Goal: Entertainment & Leisure: Consume media (video, audio)

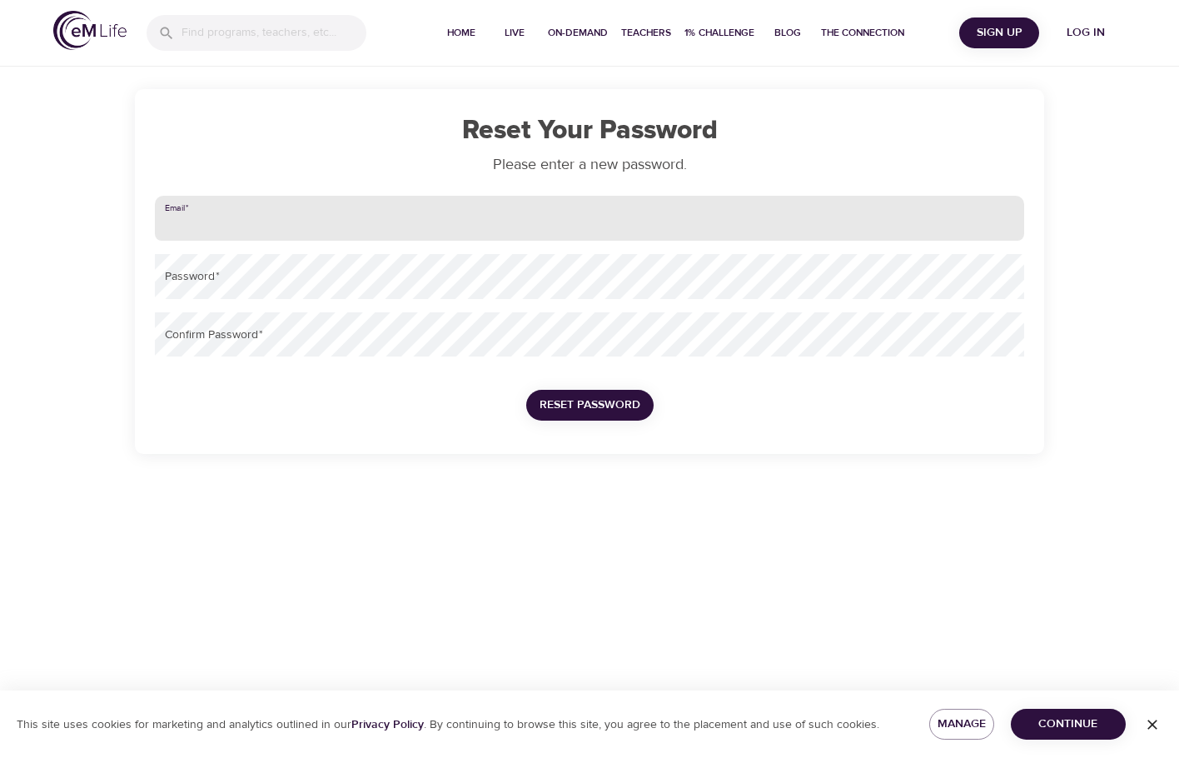
click at [356, 216] on input "email" at bounding box center [589, 218] width 869 height 45
type input "[EMAIL_ADDRESS][PERSON_NAME][DOMAIN_NAME]"
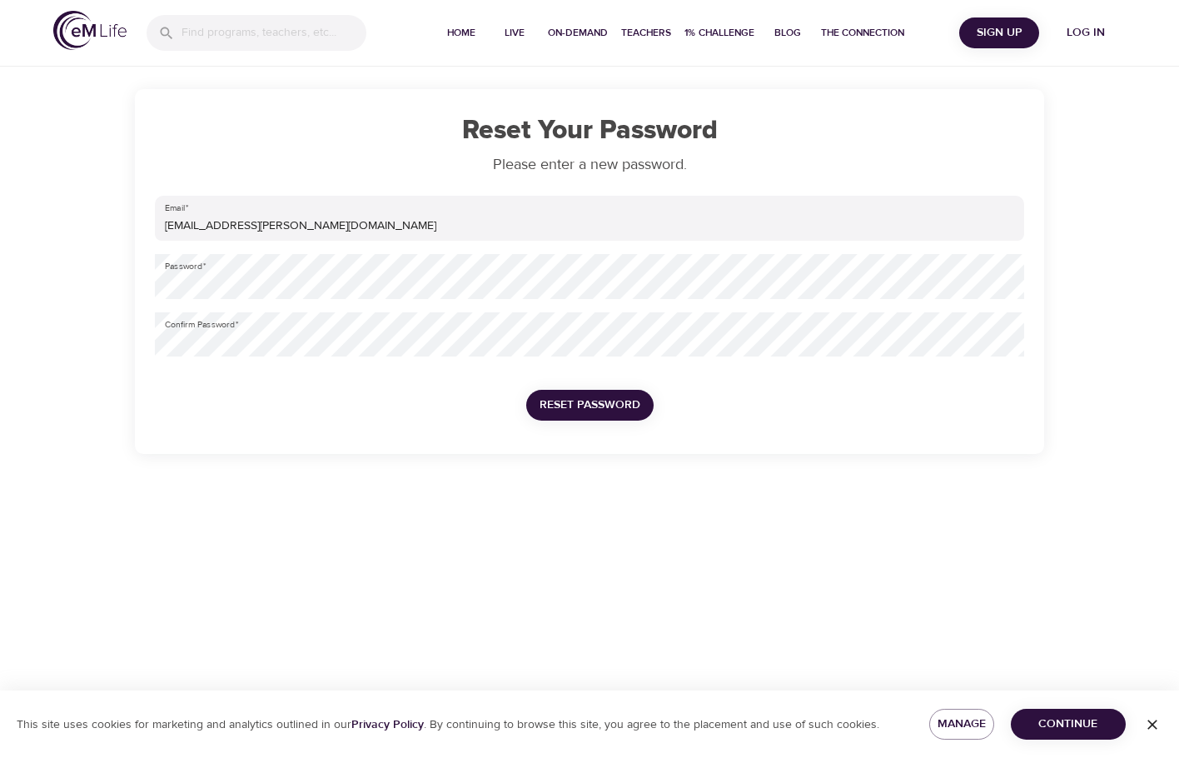
click at [587, 401] on span "Reset Password" at bounding box center [589, 405] width 101 height 21
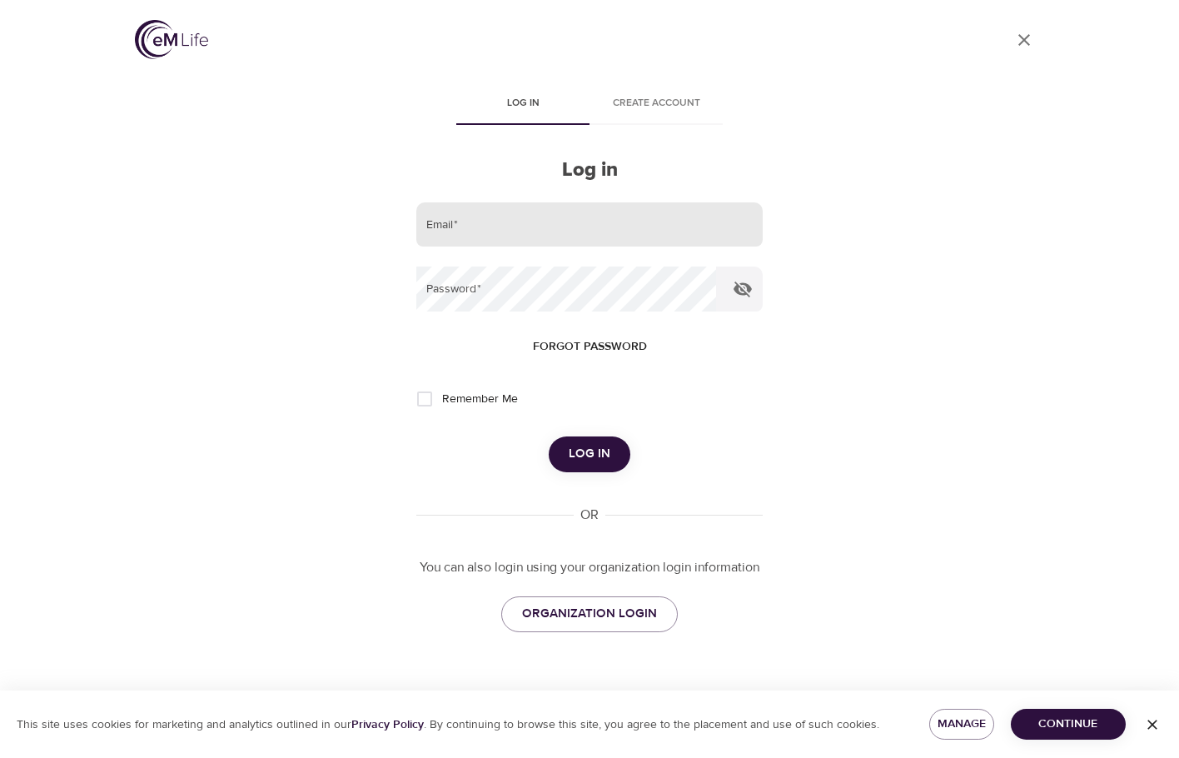
click at [610, 235] on input "email" at bounding box center [589, 224] width 346 height 45
type input "[EMAIL_ADDRESS][PERSON_NAME][DOMAIN_NAME]"
click at [424, 398] on input "Remember Me" at bounding box center [424, 398] width 35 height 35
checkbox input "true"
click at [585, 460] on span "Log in" at bounding box center [590, 454] width 42 height 22
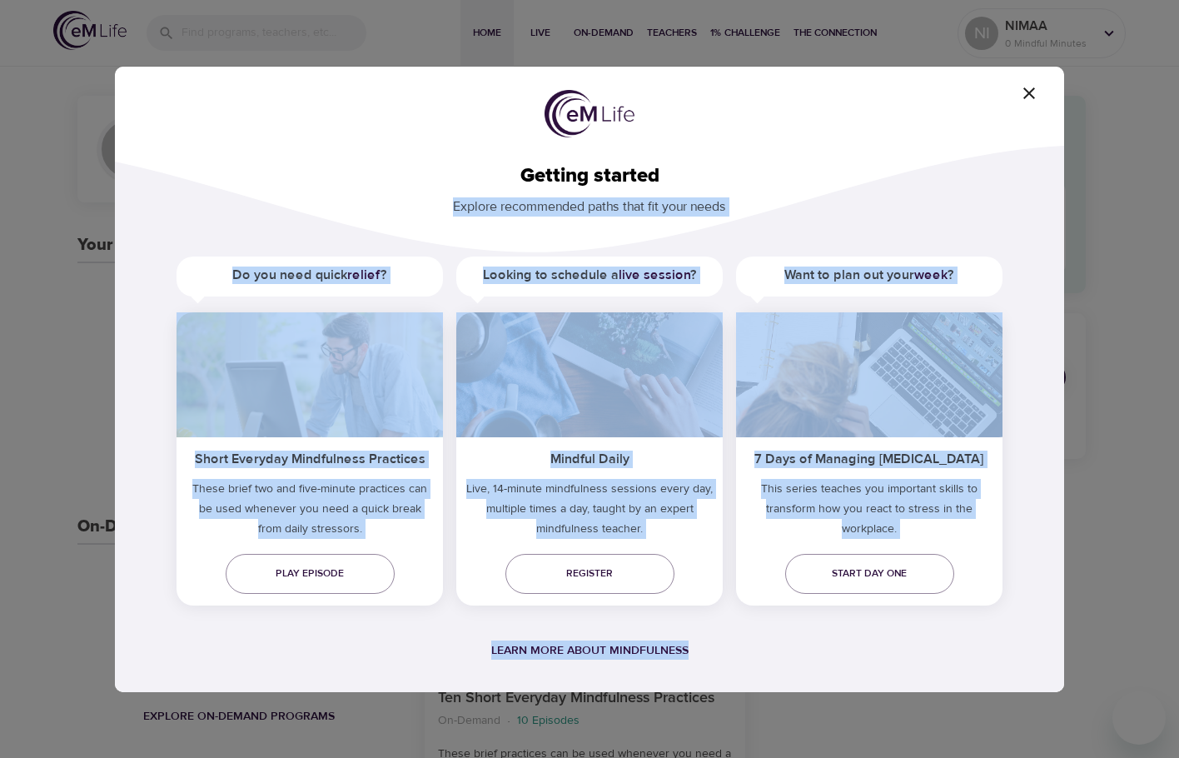
drag, startPoint x: 848, startPoint y: 105, endPoint x: 733, endPoint y: 155, distance: 125.3
click at [729, 164] on div "Getting started Explore recommended paths that fit your needs Do you need quick…" at bounding box center [589, 379] width 949 height 625
click at [887, 114] on div "Getting started Explore recommended paths that fit your needs Do you need quick…" at bounding box center [589, 379] width 949 height 625
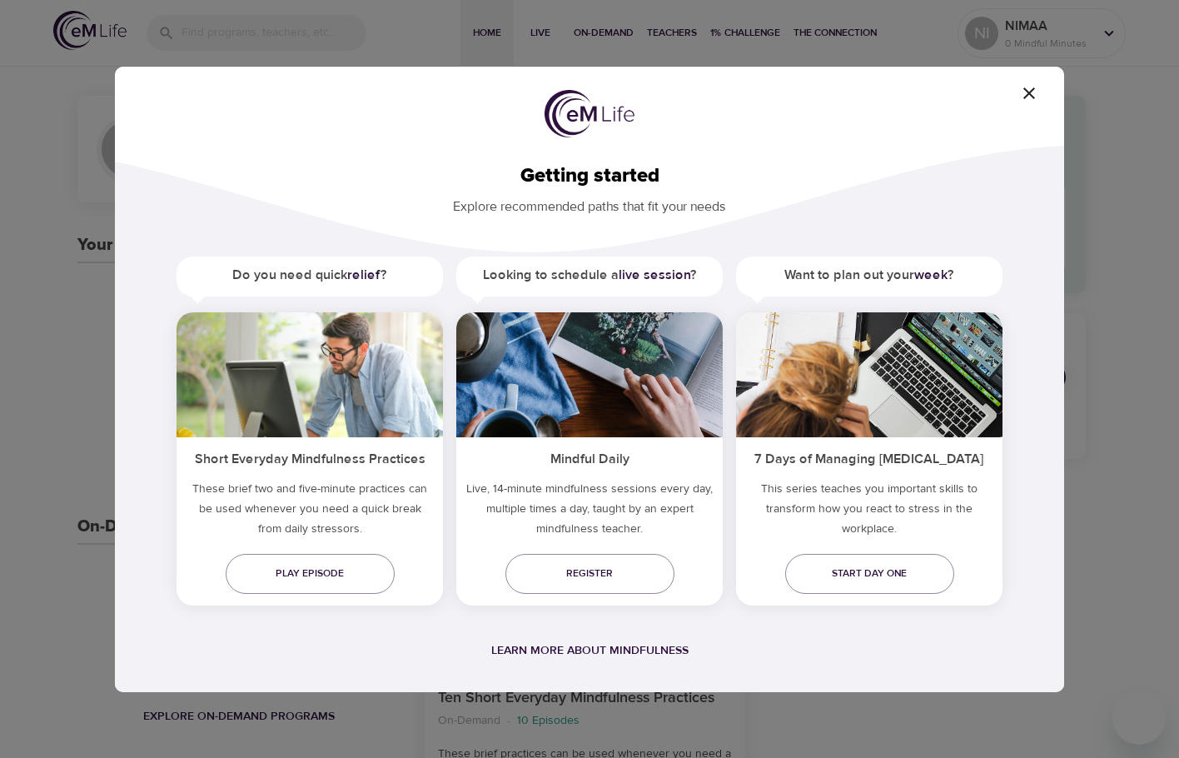
click at [371, 471] on h5 "Short Everyday Mindfulness Practices" at bounding box center [309, 457] width 266 height 41
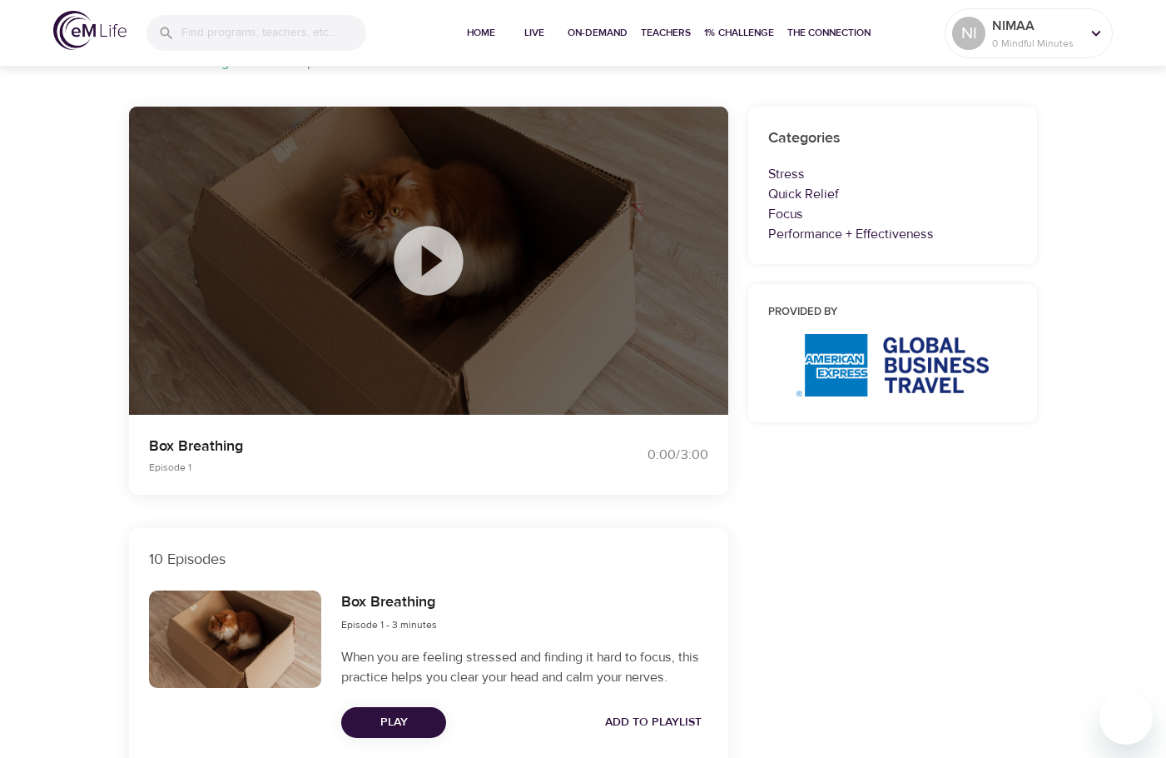
scroll to position [83, 0]
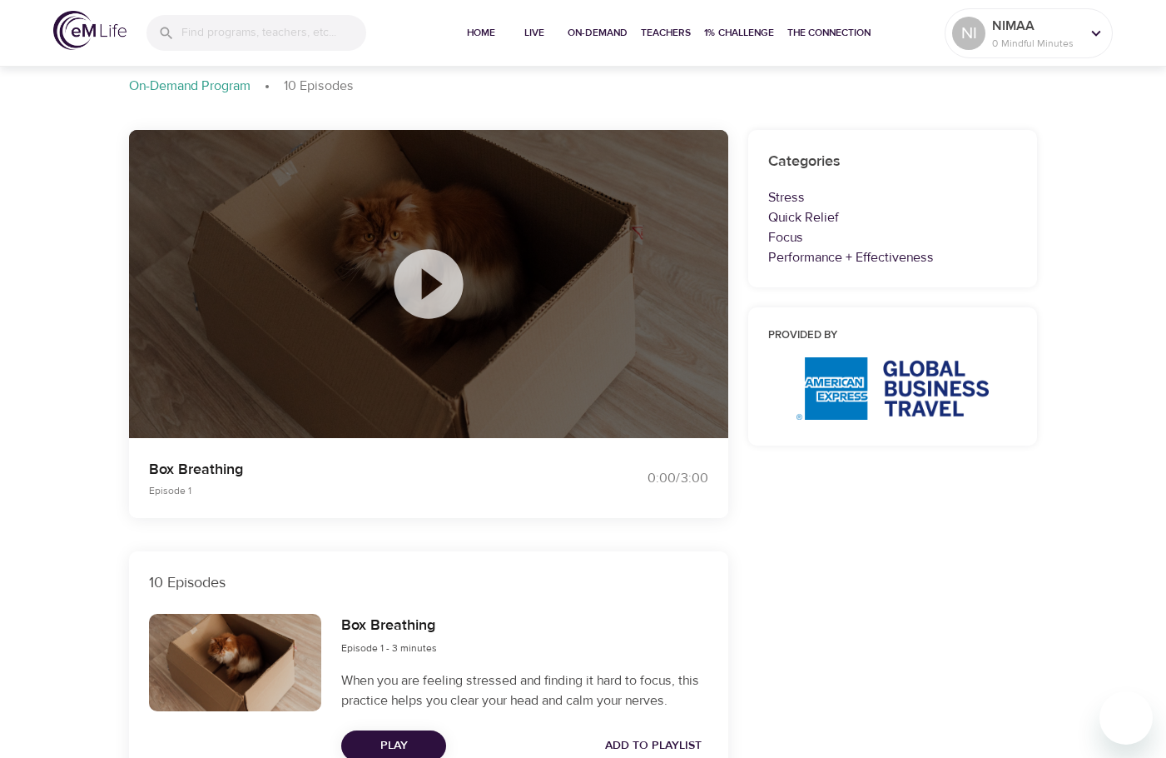
click at [435, 286] on icon at bounding box center [428, 283] width 83 height 83
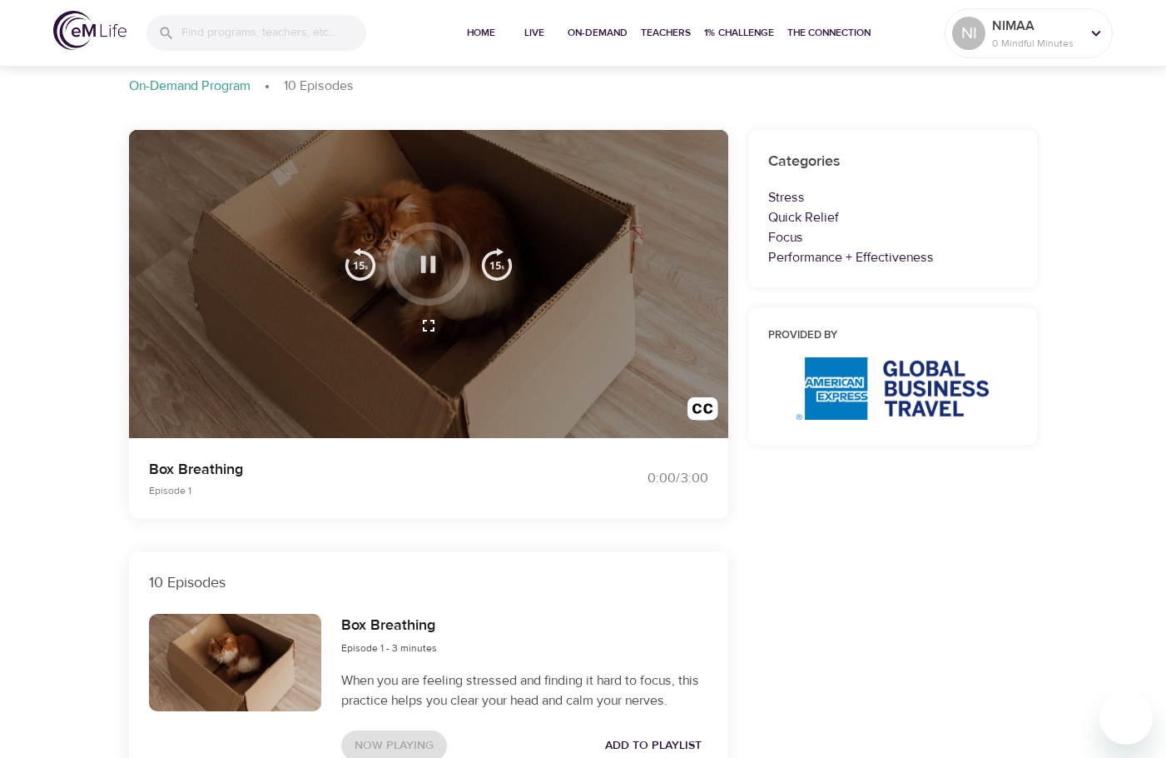
click at [428, 246] on button "button" at bounding box center [428, 264] width 49 height 49
click at [426, 266] on icon "button" at bounding box center [428, 264] width 29 height 29
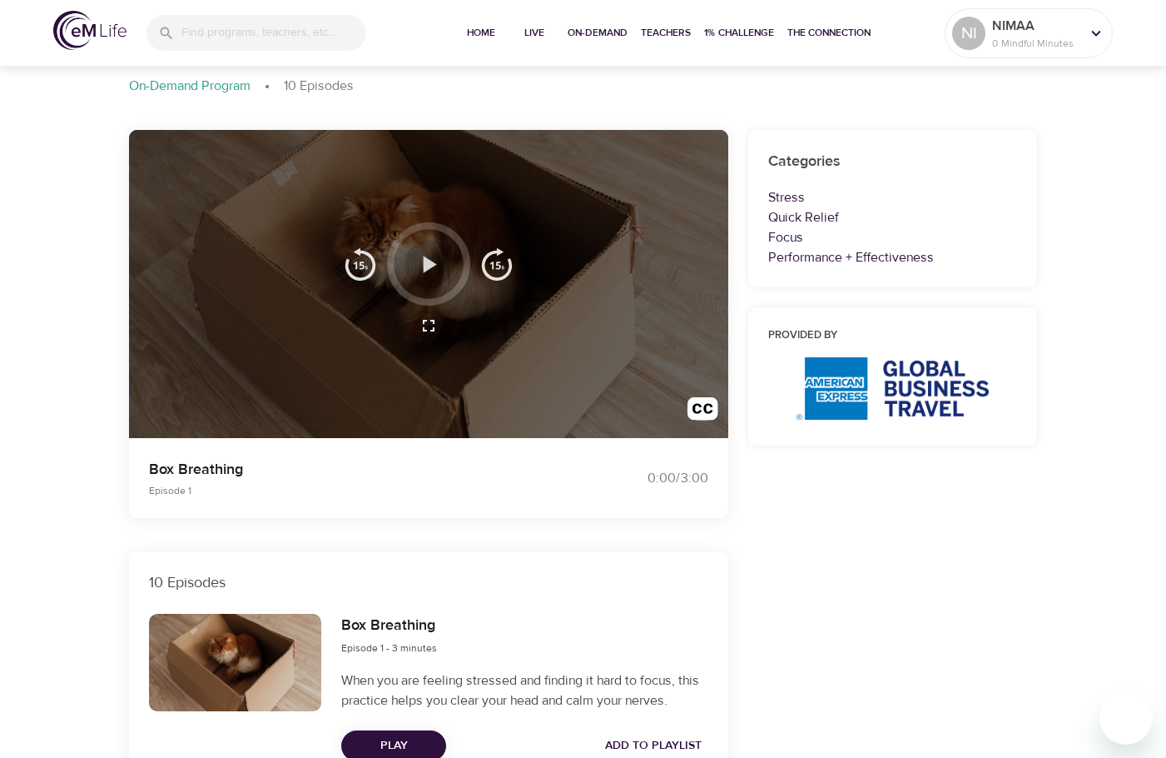
click at [426, 266] on icon "button" at bounding box center [430, 264] width 13 height 17
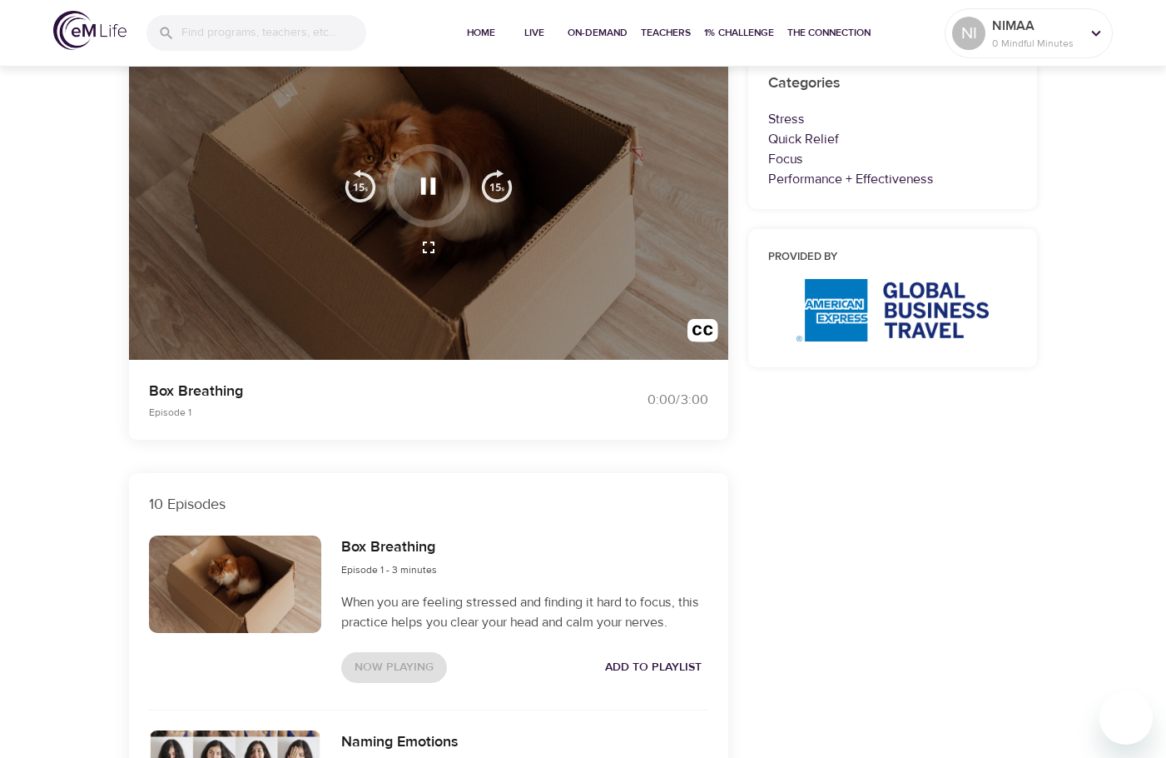
scroll to position [333, 0]
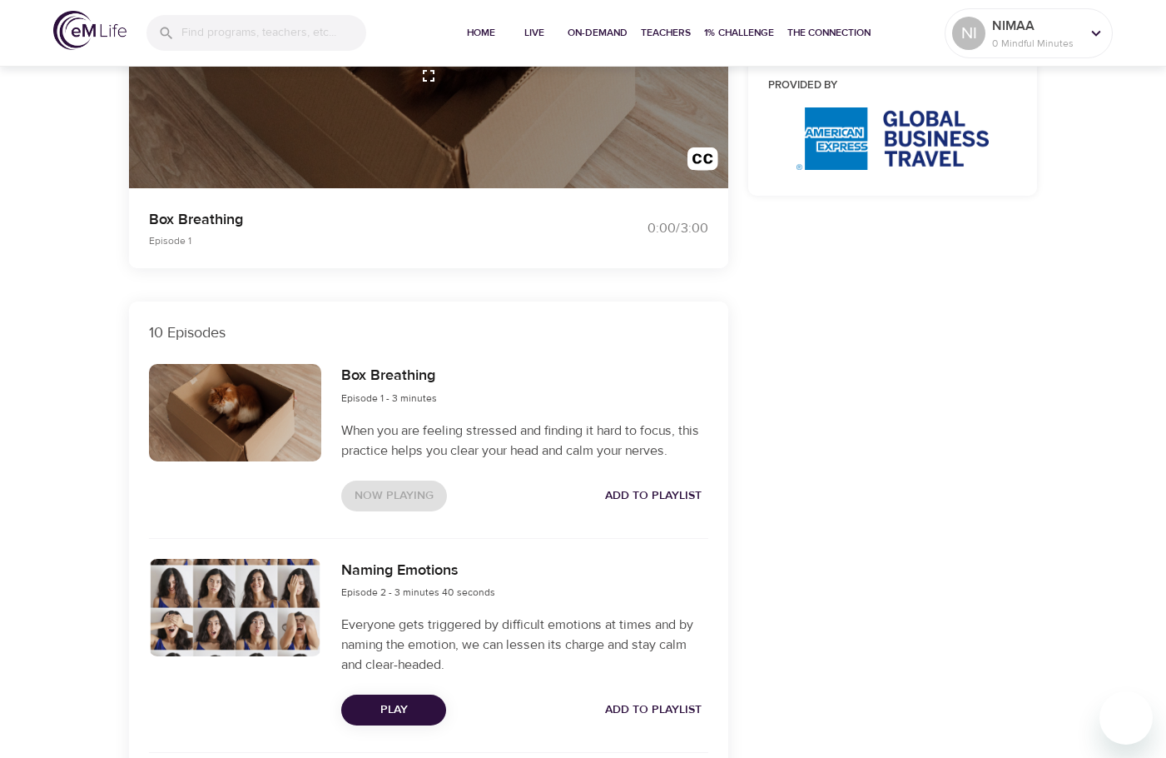
click at [460, 489] on div "Now Playing Add to Playlist" at bounding box center [524, 495] width 366 height 31
click at [407, 507] on div "Now Playing Add to Playlist" at bounding box center [524, 495] width 366 height 31
click at [637, 495] on span "Add to Playlist" at bounding box center [653, 495] width 97 height 21
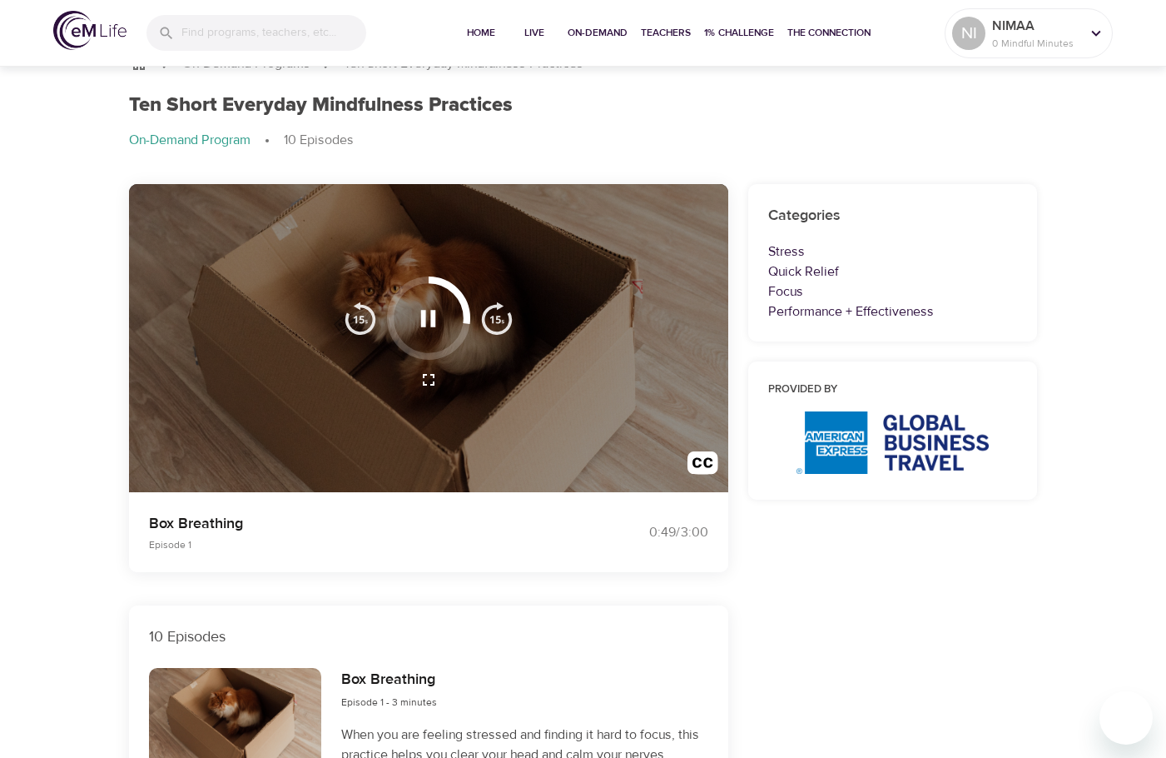
scroll to position [0, 0]
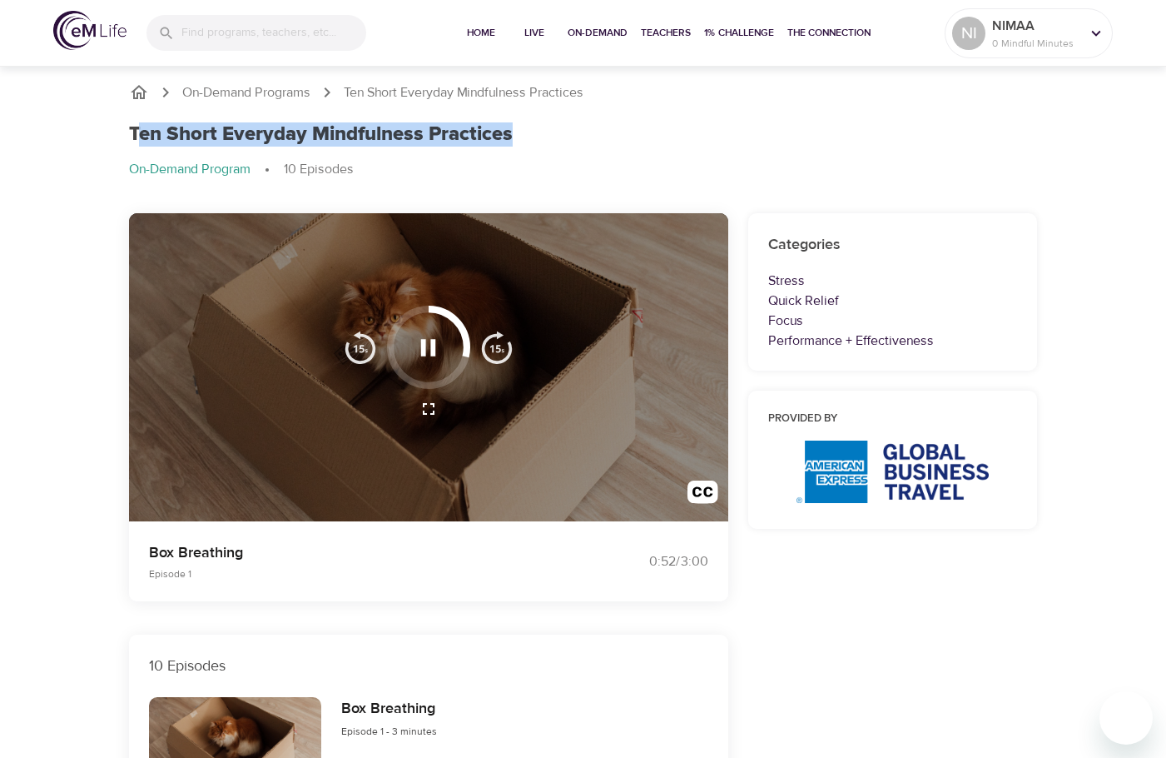
drag, startPoint x: 188, startPoint y: 137, endPoint x: 522, endPoint y: 146, distance: 333.9
click at [522, 146] on div "Ten Short Everyday Mindfulness Practices" at bounding box center [583, 134] width 909 height 24
click at [527, 142] on div "Ten Short Everyday Mindfulness Practices" at bounding box center [583, 134] width 909 height 24
drag, startPoint x: 410, startPoint y: 129, endPoint x: 124, endPoint y: 139, distance: 286.6
click at [124, 139] on div "Ten Short Everyday Mindfulness Practices On-Demand Program 10 Episodes" at bounding box center [583, 157] width 929 height 91
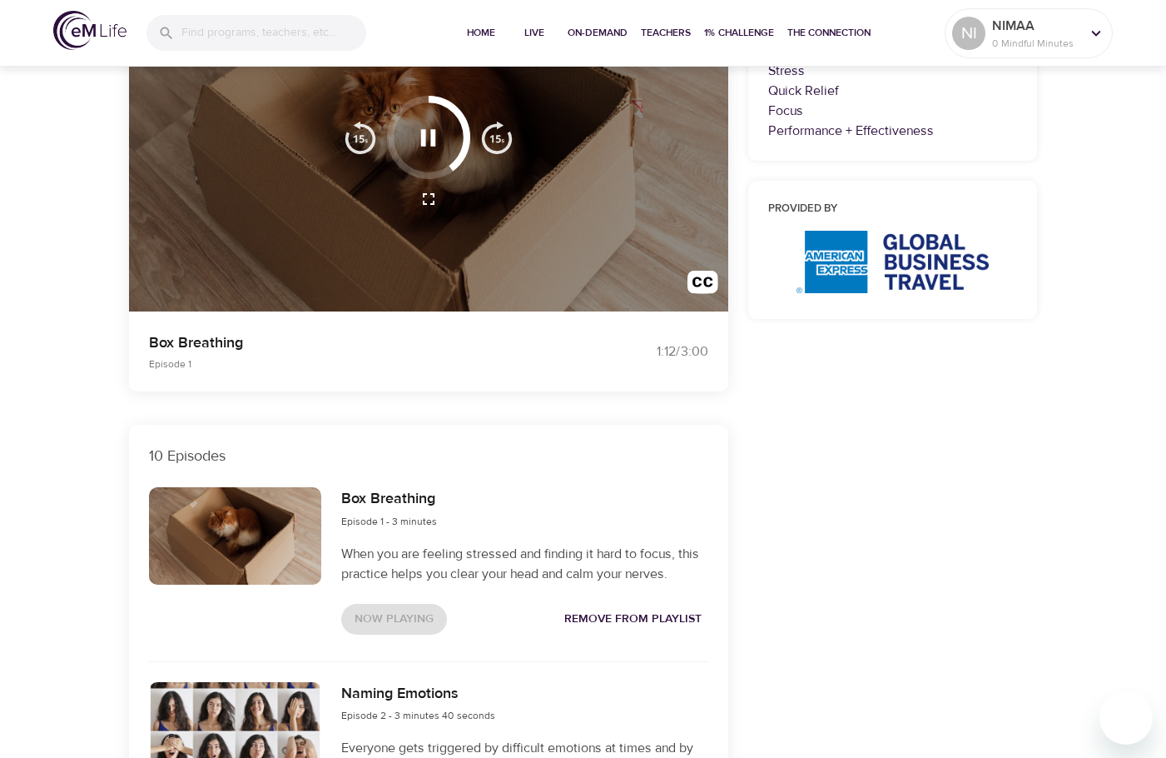
scroll to position [333, 0]
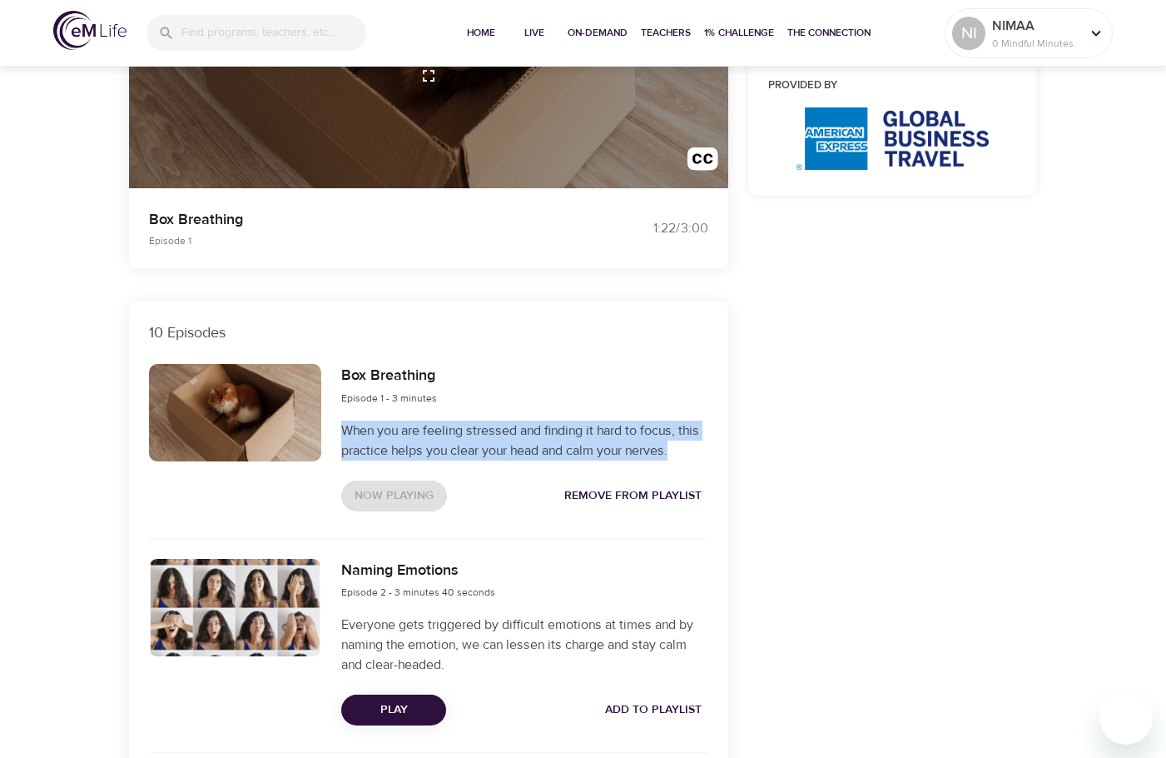
drag, startPoint x: 678, startPoint y: 449, endPoint x: 342, endPoint y: 425, distance: 336.4
click at [342, 425] on p "When you are feeling stressed and finding it hard to focus, this practice helps…" at bounding box center [524, 440] width 366 height 40
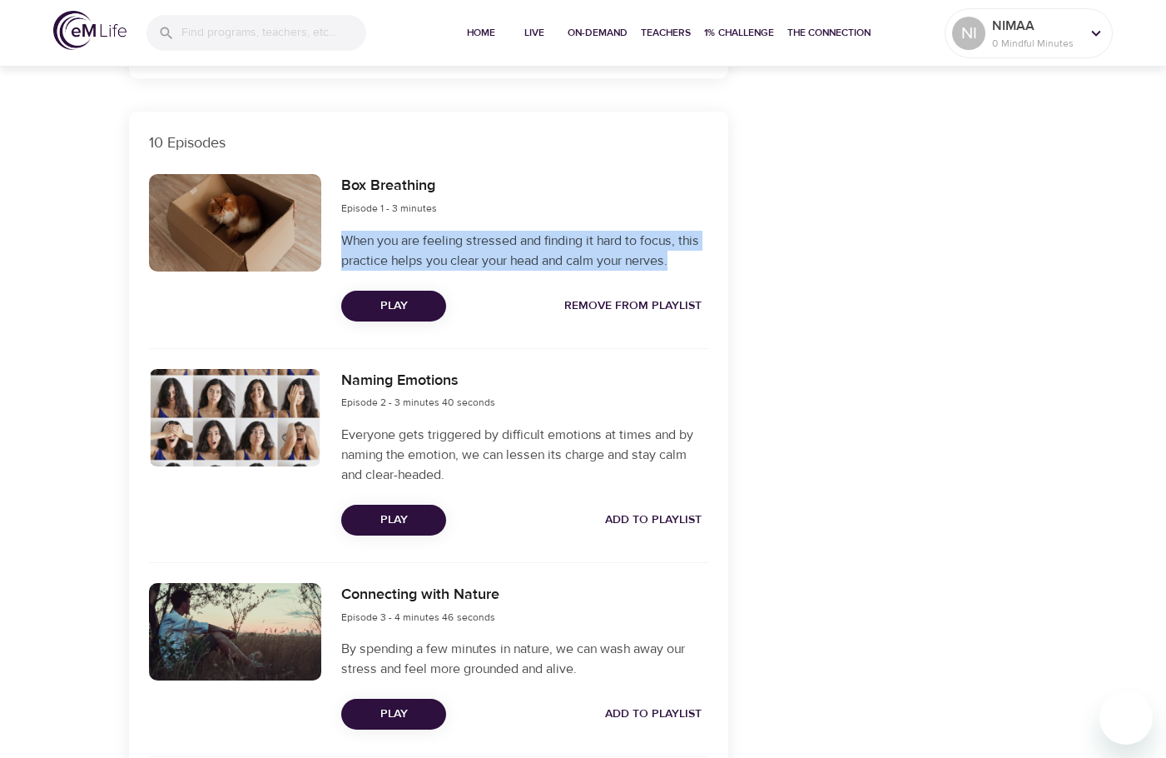
scroll to position [744, 0]
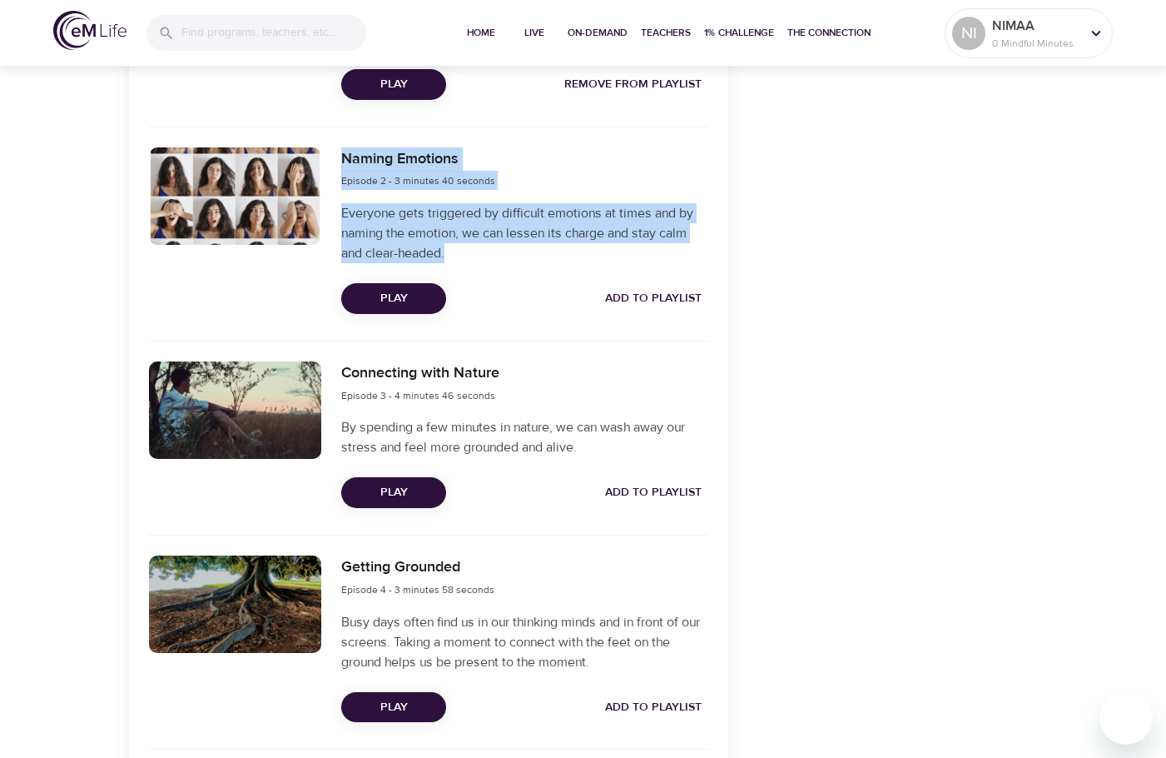
drag, startPoint x: 460, startPoint y: 254, endPoint x: 342, endPoint y: 160, distance: 150.4
click at [342, 160] on div "Naming Emotions Episode 2 - 3 minutes 40 seconds Everyone gets triggered by dif…" at bounding box center [524, 230] width 386 height 186
copy div "Naming Emotions Episode 2 - 3 minutes 40 seconds Everyone gets triggered by dif…"
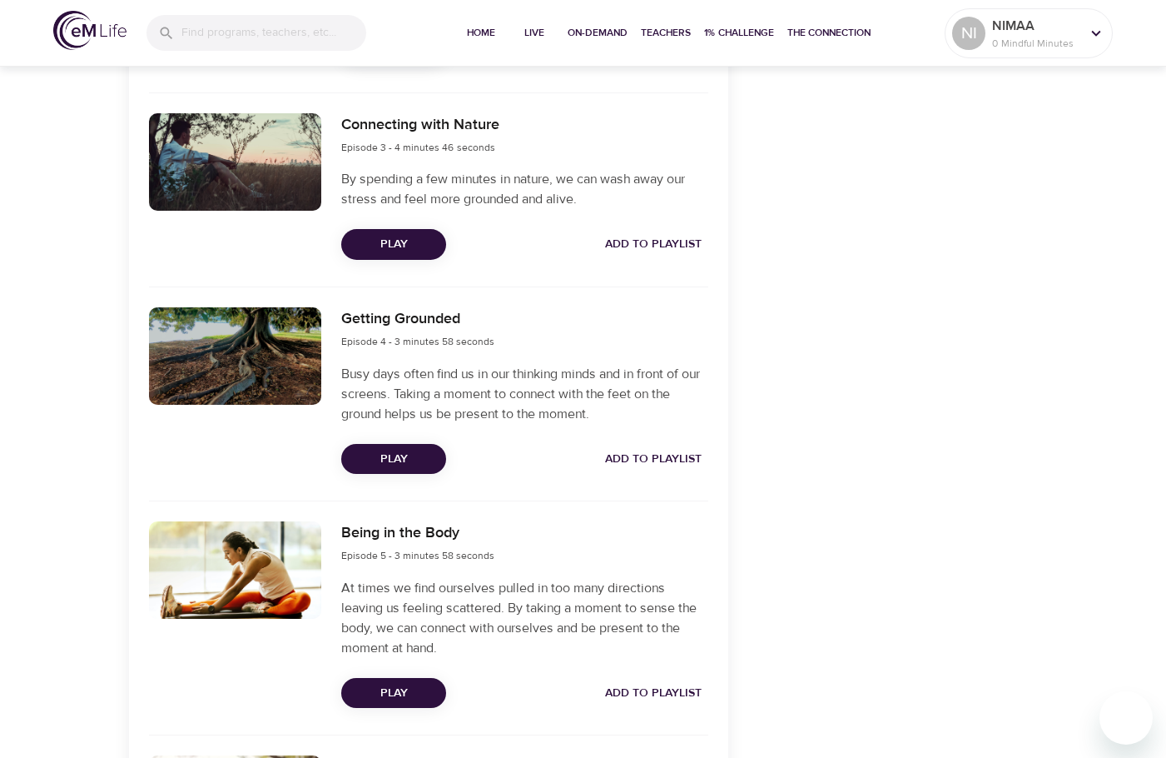
scroll to position [994, 0]
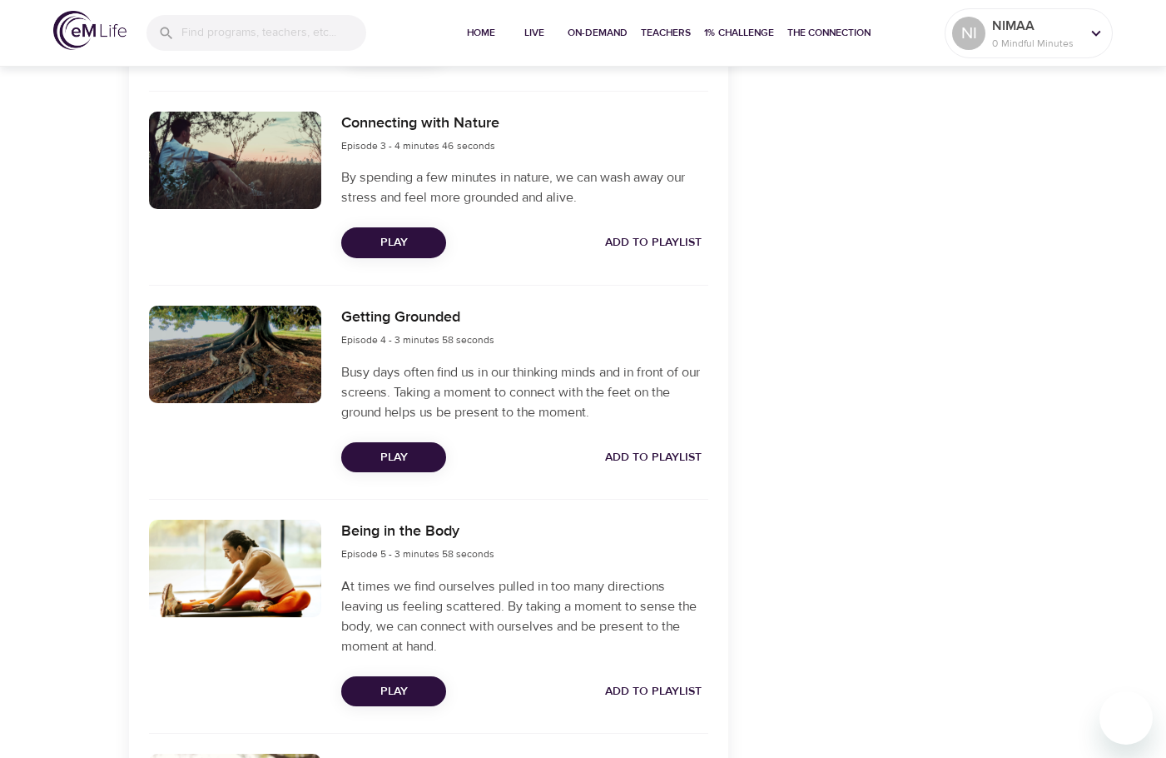
drag, startPoint x: 344, startPoint y: 314, endPoint x: 502, endPoint y: 424, distance: 192.6
click at [502, 424] on div "Getting Grounded Episode 4 - 3 minutes 58 seconds Busy days often find us in ou…" at bounding box center [524, 389] width 386 height 186
copy div
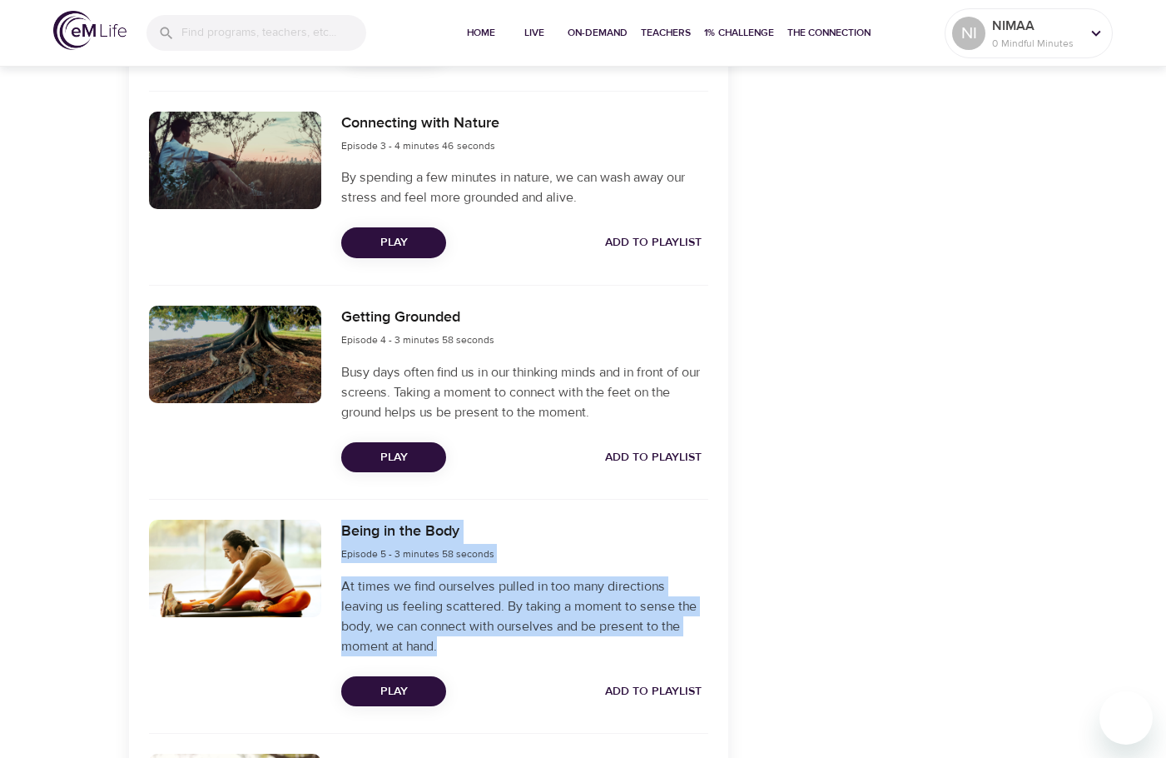
drag, startPoint x: 341, startPoint y: 528, endPoint x: 475, endPoint y: 649, distance: 180.9
click at [475, 649] on div "Being in the Body Episode 5 - 3 minutes 58 seconds At times we find ourselves p…" at bounding box center [524, 613] width 386 height 206
copy div "Being in the Body Episode 5 - 3 minutes 58 seconds At times we find ourselves p…"
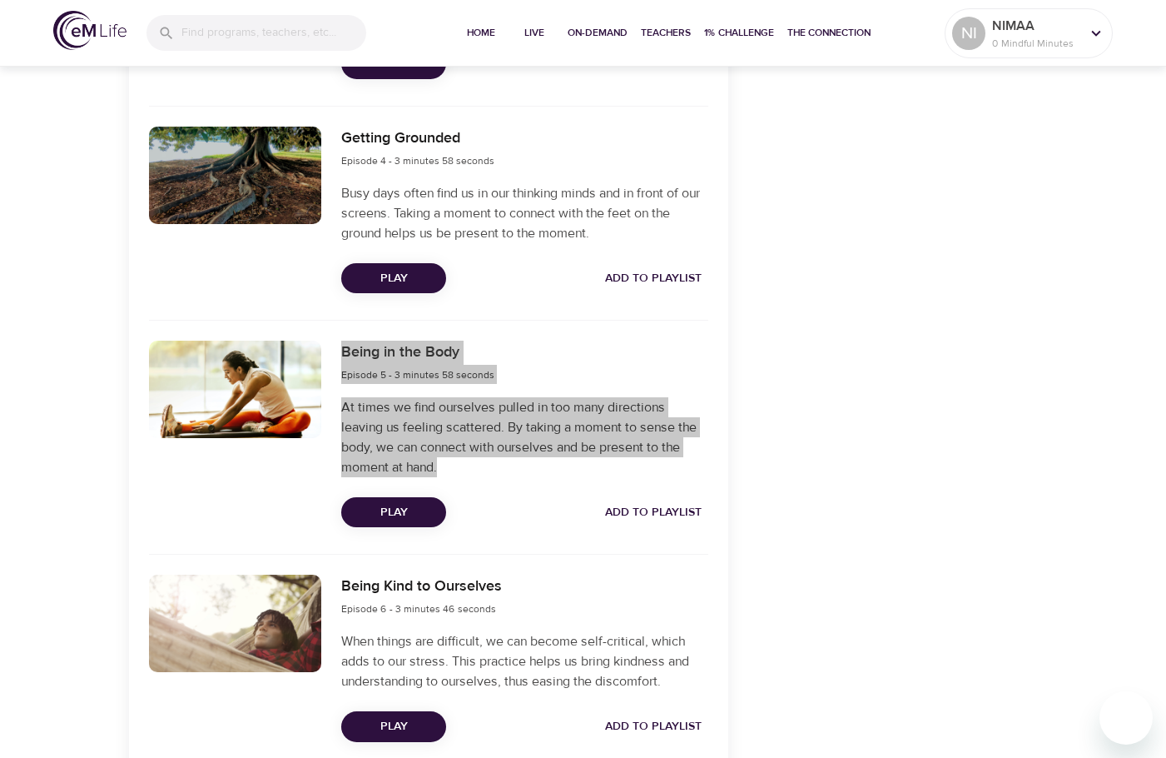
scroll to position [1327, 0]
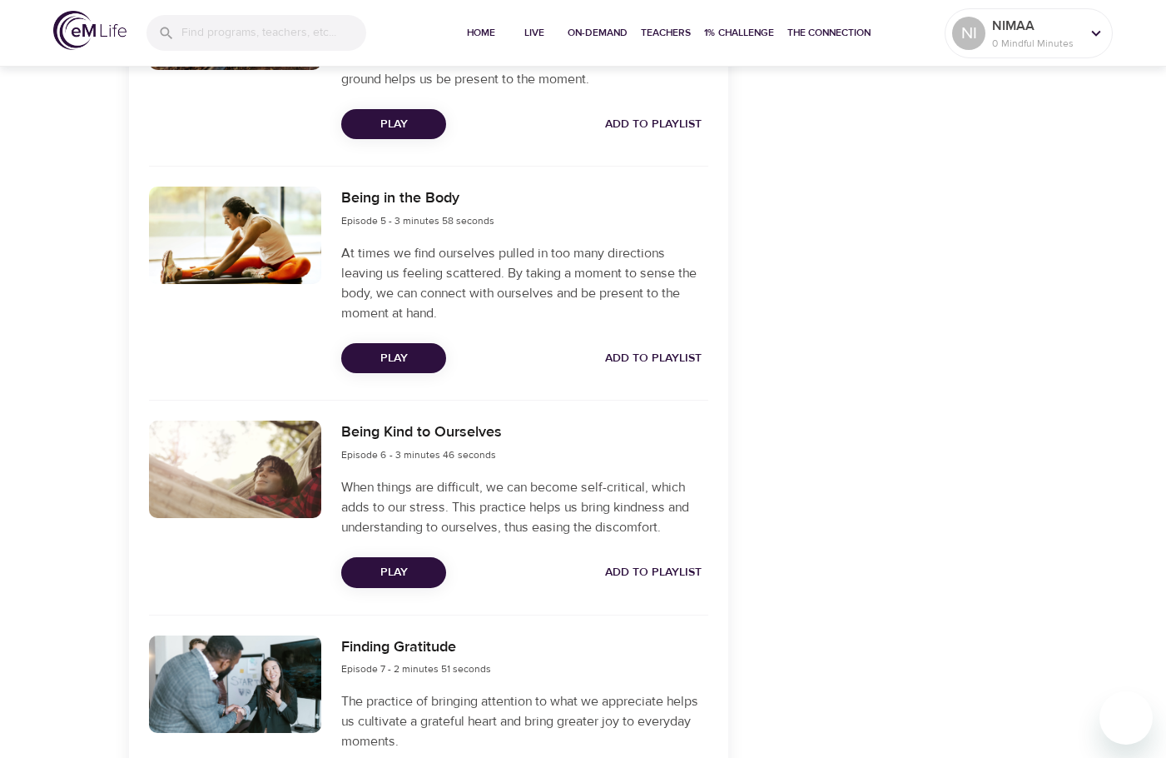
drag, startPoint x: 336, startPoint y: 430, endPoint x: 675, endPoint y: 543, distance: 358.0
click at [675, 543] on div "Being Kind to Ourselves Episode 6 - 3 minutes 46 seconds When things are diffic…" at bounding box center [524, 503] width 386 height 186
copy div
click at [782, 191] on div "Categories Stress Quick Relief Focus Performance + Effectiveness Provided by" at bounding box center [893, 155] width 310 height 2558
click at [936, 247] on div "Categories Stress Quick Relief Focus Performance + Effectiveness Provided by" at bounding box center [893, 155] width 310 height 2558
